Goal: Transaction & Acquisition: Download file/media

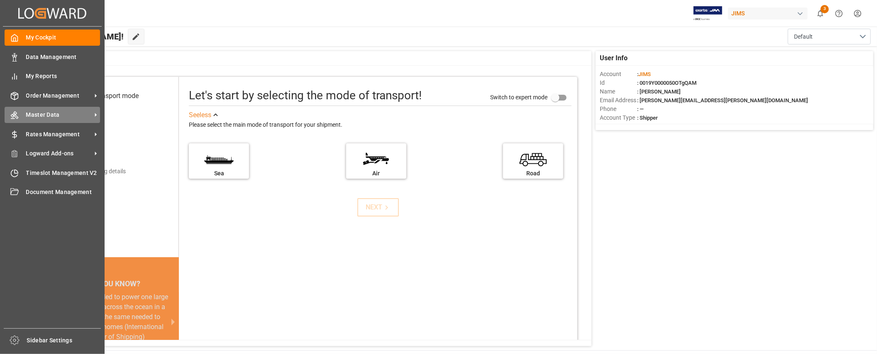
click at [33, 109] on div "Master Data Master Data" at bounding box center [52, 115] width 95 height 16
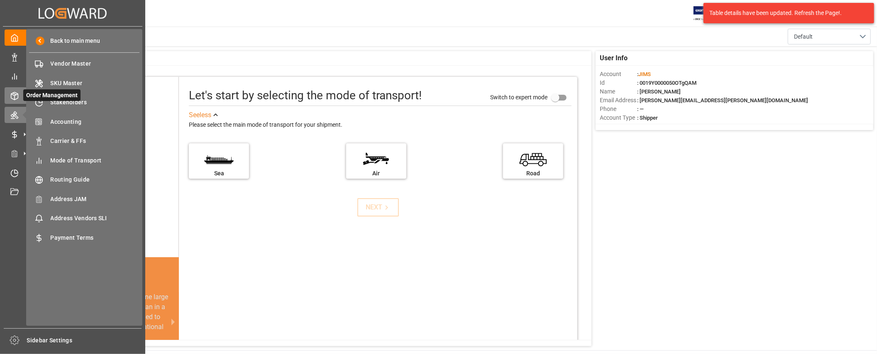
click at [21, 95] on icon at bounding box center [24, 95] width 9 height 9
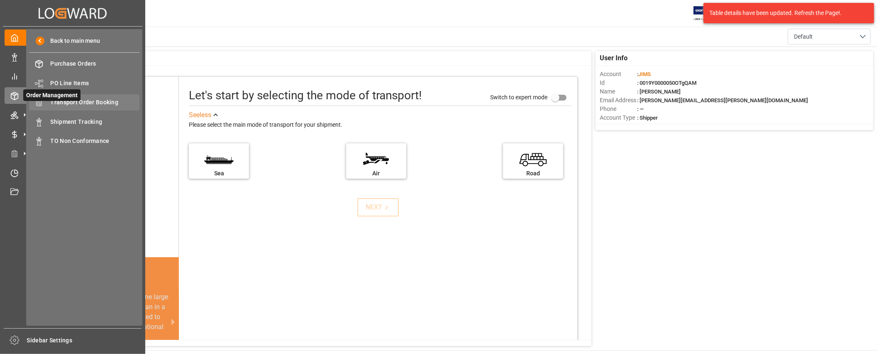
click at [82, 105] on span "Transport Order Booking" at bounding box center [95, 102] width 89 height 9
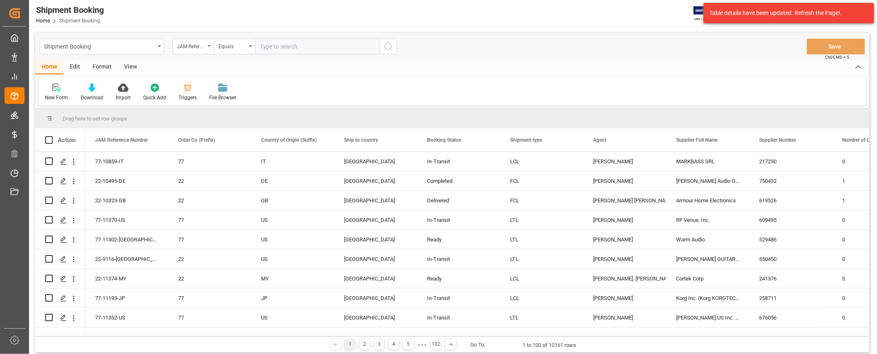
click at [86, 90] on div at bounding box center [92, 87] width 23 height 9
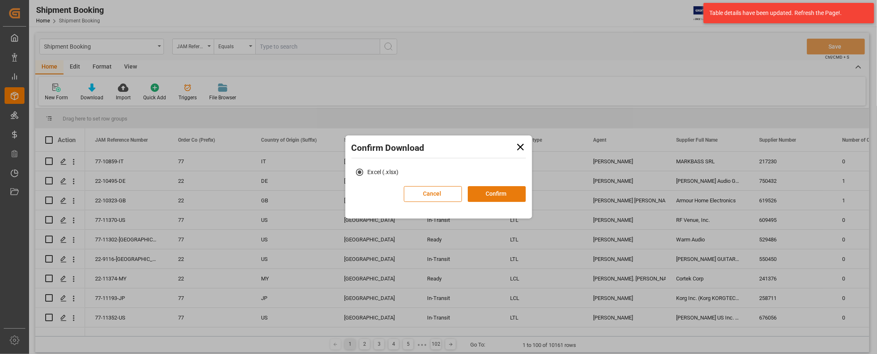
click at [480, 195] on button "Confirm" at bounding box center [497, 194] width 58 height 16
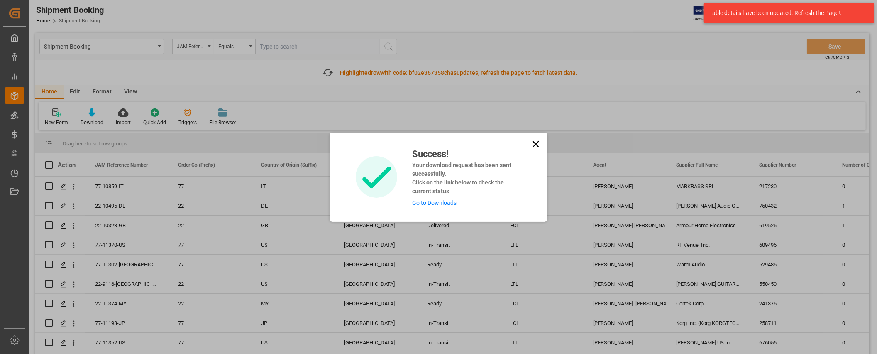
click at [422, 201] on link "Go to Downloads" at bounding box center [434, 202] width 44 height 7
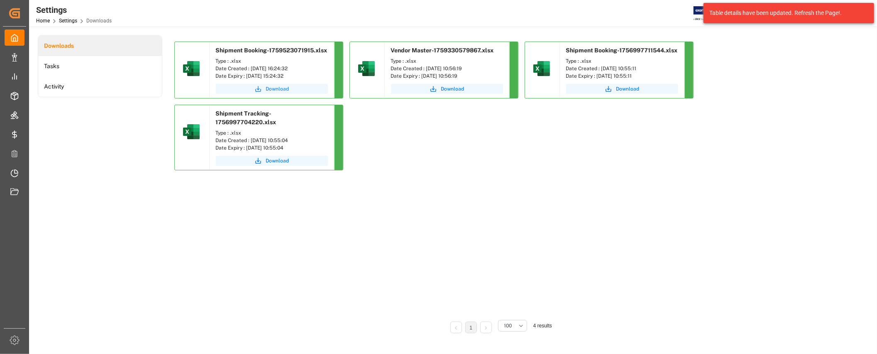
click at [285, 87] on span "Download" at bounding box center [277, 88] width 23 height 7
